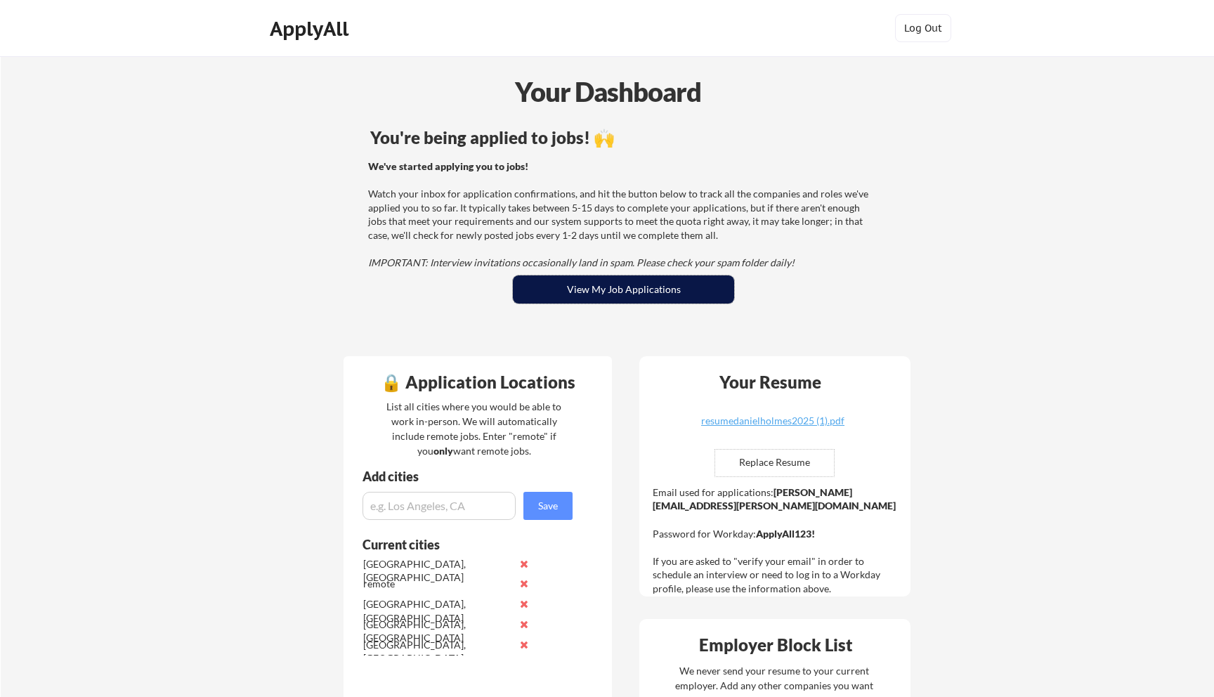
click at [655, 297] on button "View My Job Applications" at bounding box center [623, 289] width 221 height 28
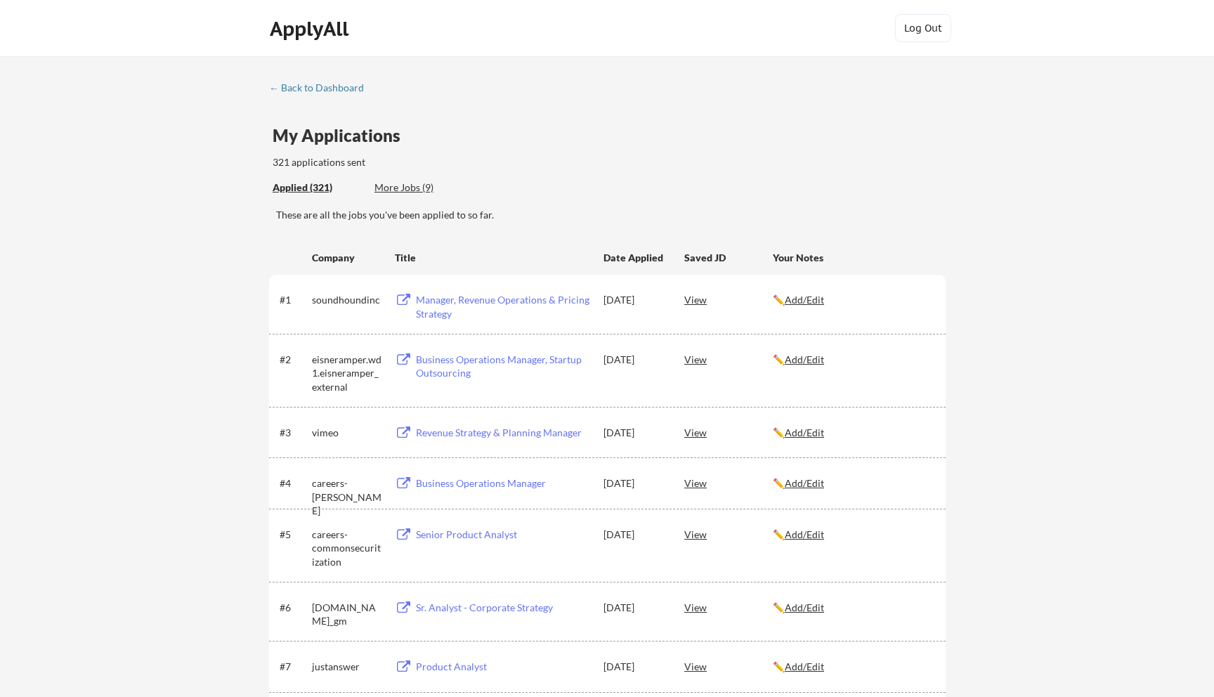
scroll to position [990, 0]
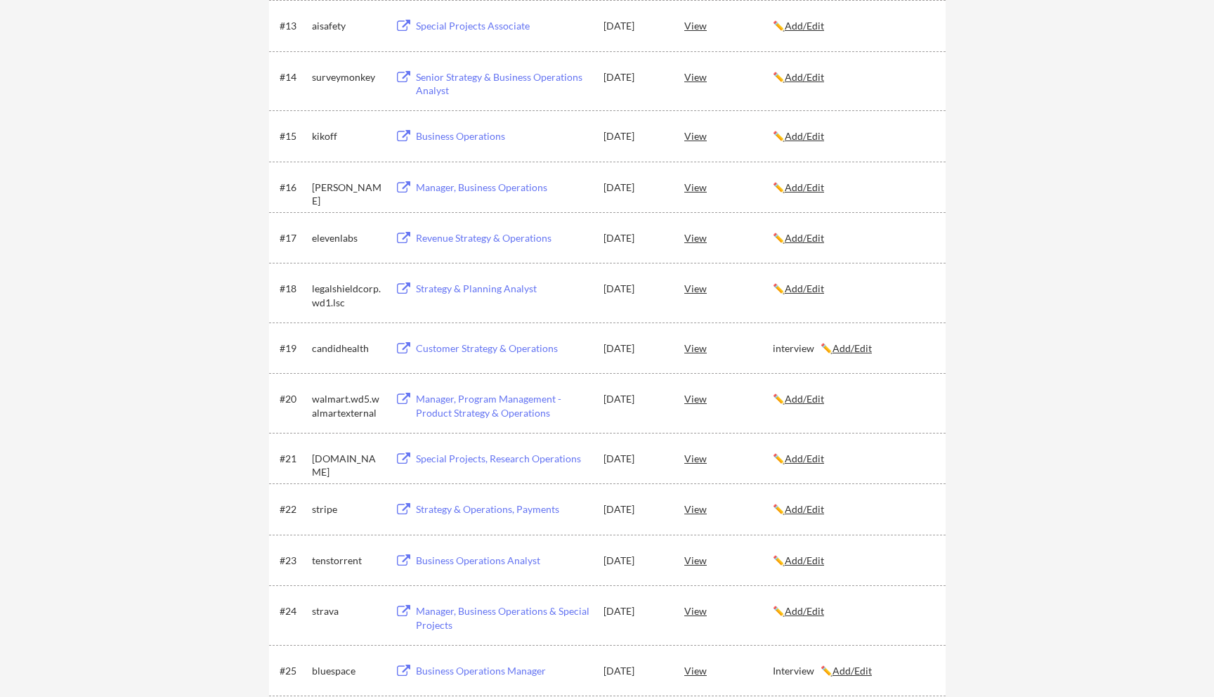
click at [550, 345] on div "Customer Strategy & Operations" at bounding box center [503, 348] width 174 height 14
